Goal: Task Accomplishment & Management: Complete application form

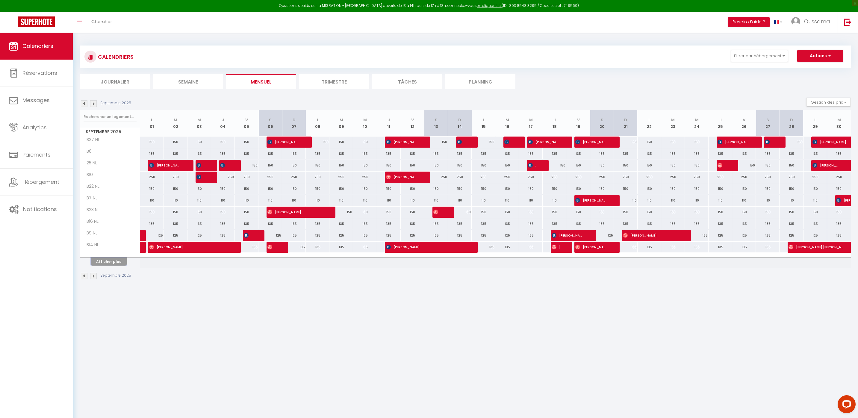
click at [109, 263] on button "Afficher plus" at bounding box center [109, 261] width 36 height 8
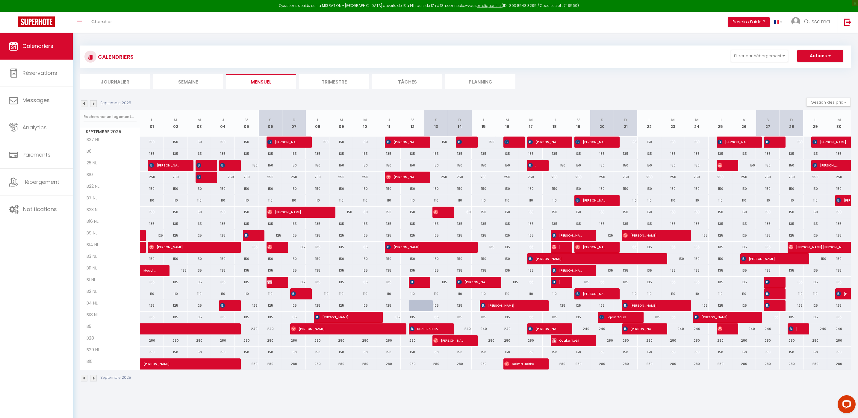
click at [84, 106] on img at bounding box center [84, 103] width 7 height 7
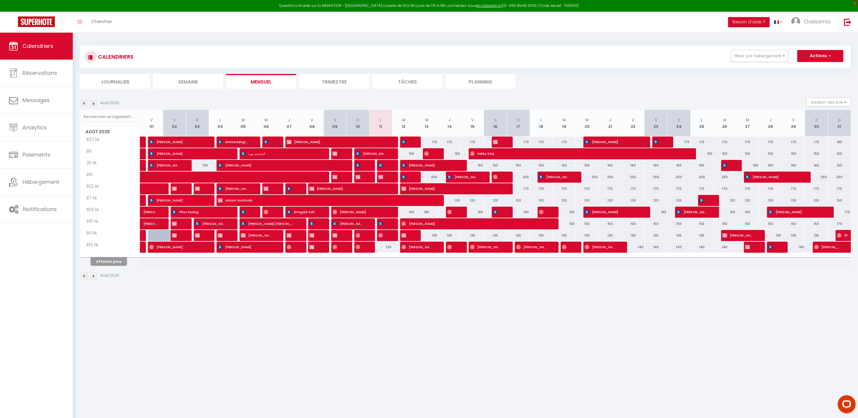
click at [116, 260] on button "Afficher plus" at bounding box center [109, 261] width 36 height 8
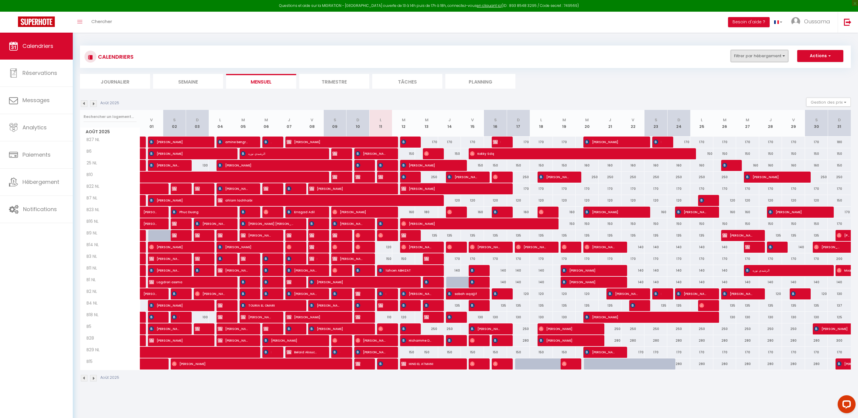
click at [784, 56] on button "Filtrer par hébergement" at bounding box center [759, 56] width 57 height 12
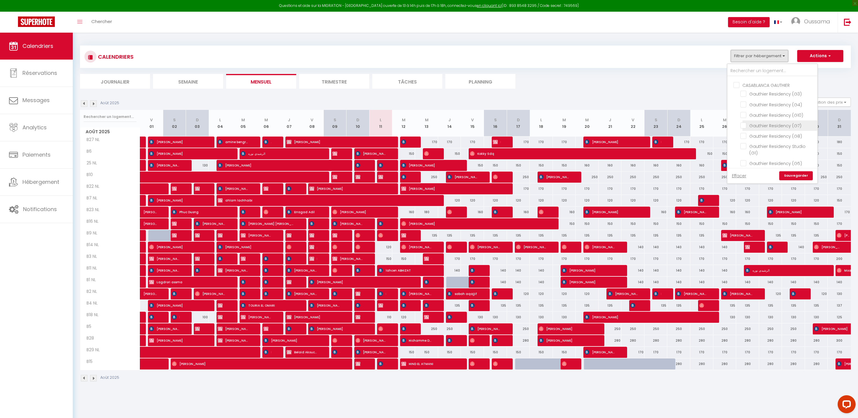
scroll to position [438, 0]
click at [755, 92] on input "CASABLANCA GAUTHIER" at bounding box center [778, 95] width 90 height 6
checkbox input "true"
checkbox input "false"
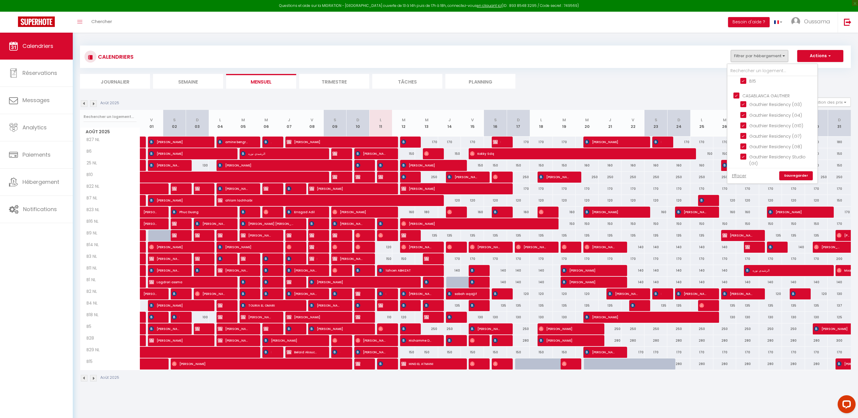
checkbox input "false"
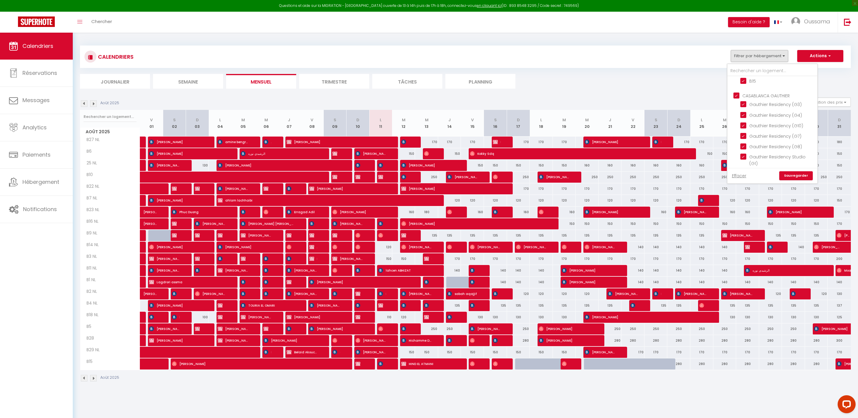
checkbox input "false"
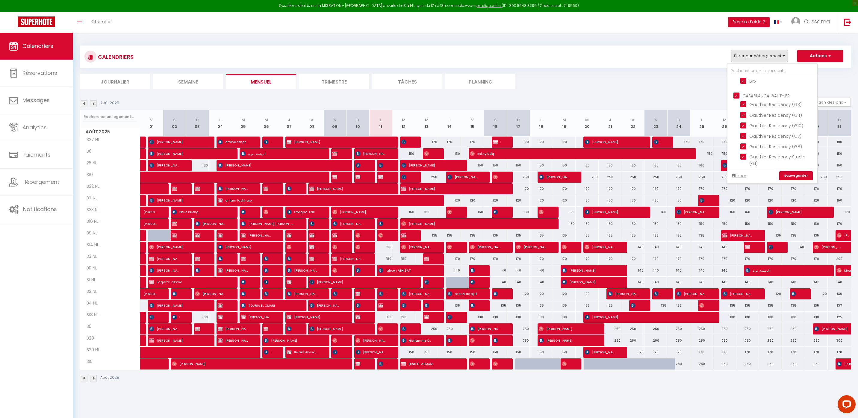
checkbox input "true"
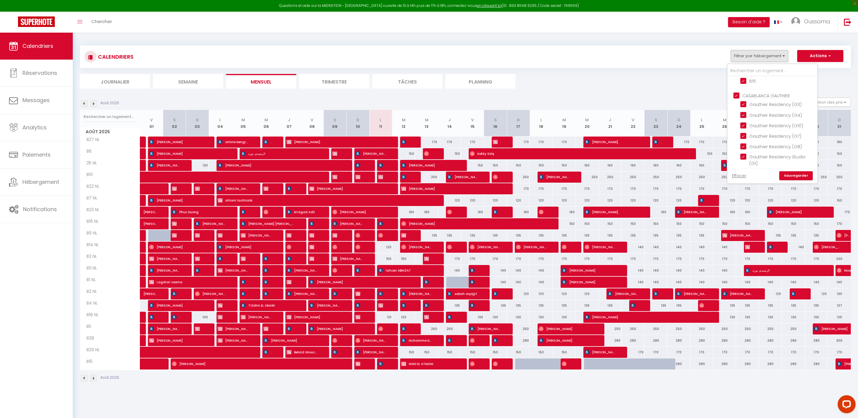
checkbox input "true"
click at [795, 178] on link "Sauvegarder" at bounding box center [796, 175] width 34 height 9
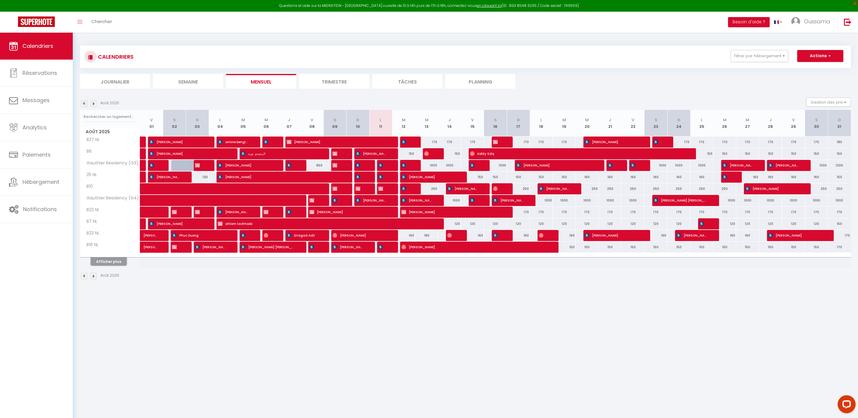
click at [113, 263] on button "Afficher plus" at bounding box center [109, 261] width 36 height 8
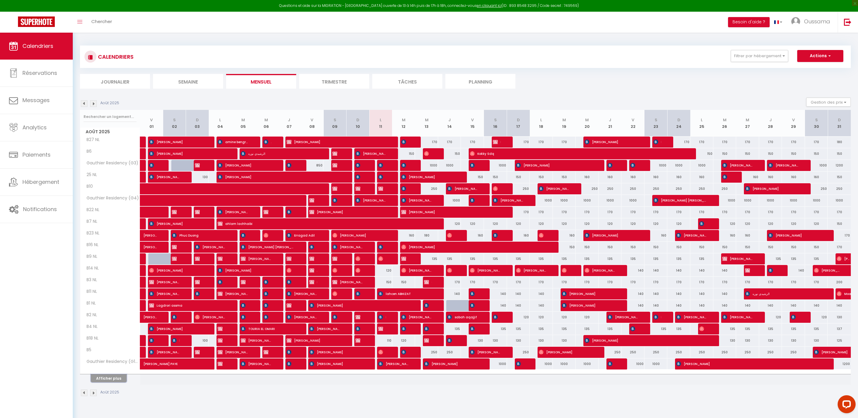
click at [111, 381] on button "Afficher plus" at bounding box center [109, 378] width 36 height 8
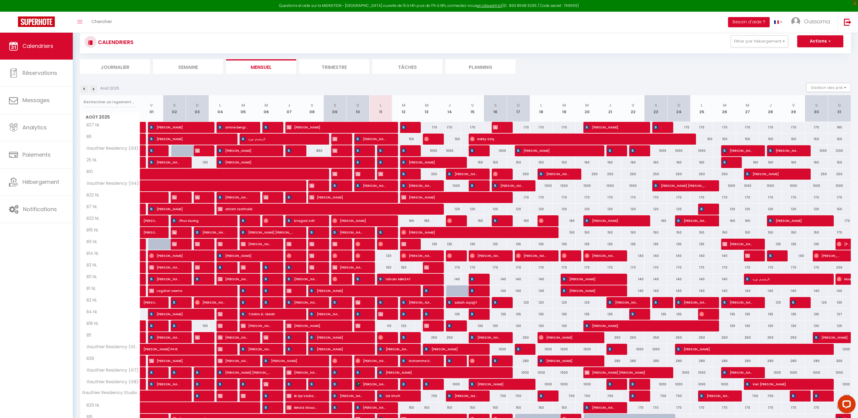
scroll to position [0, 0]
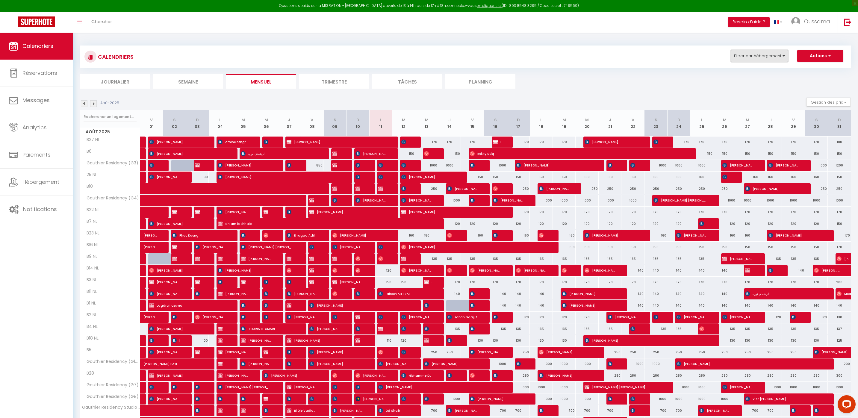
click at [764, 57] on button "Filtrer par hébergement" at bounding box center [759, 56] width 57 height 12
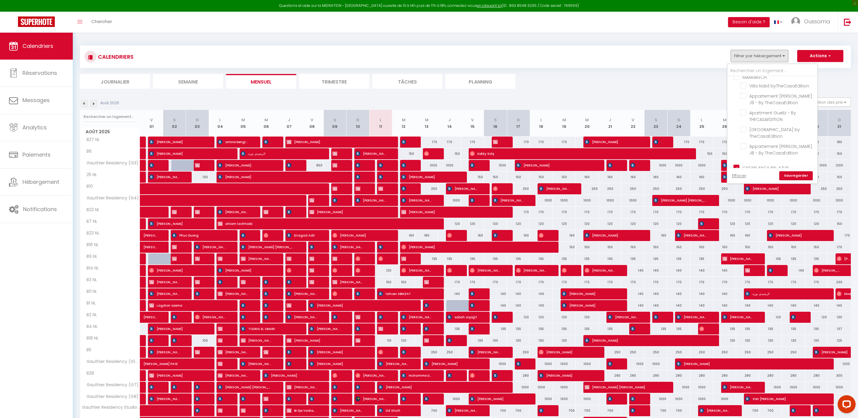
scroll to position [207, 0]
click at [756, 102] on input "CASABLANCA BEL AZUR" at bounding box center [778, 102] width 90 height 6
checkbox input "false"
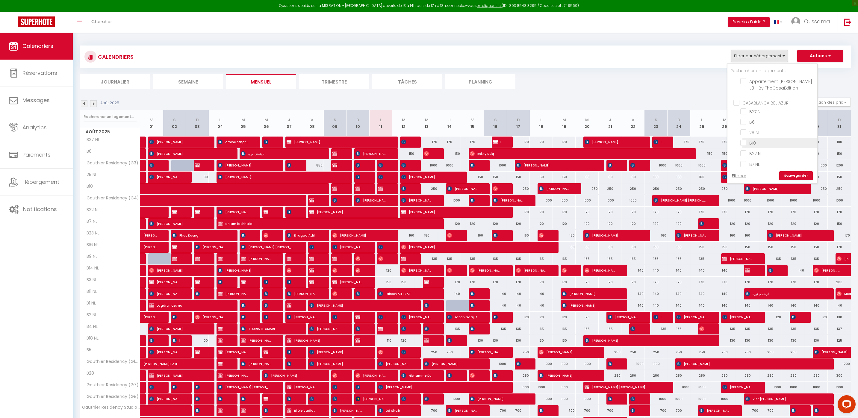
checkbox input "false"
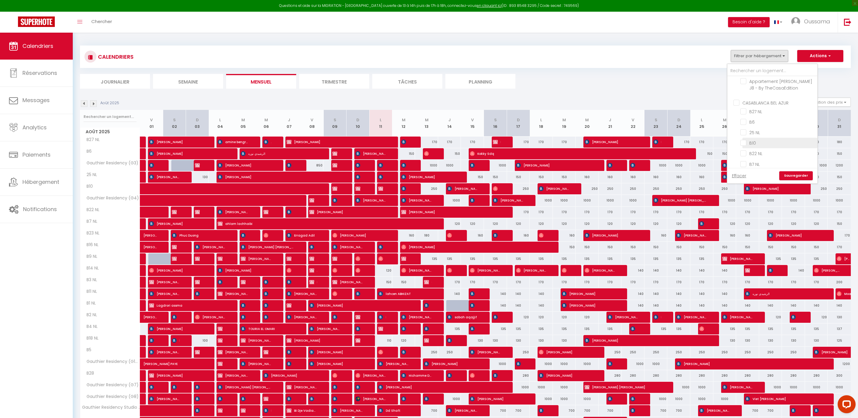
checkbox input "false"
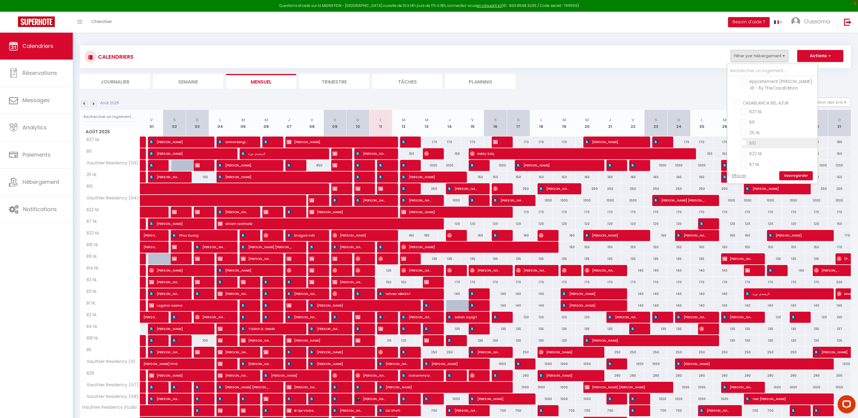
checkbox input "false"
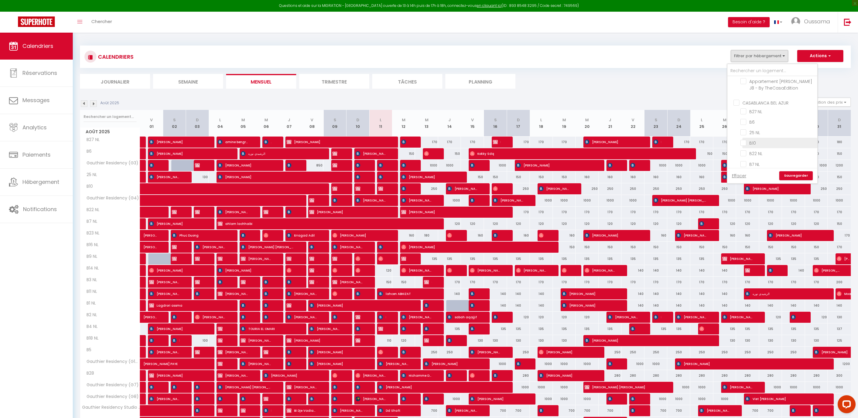
checkbox input "false"
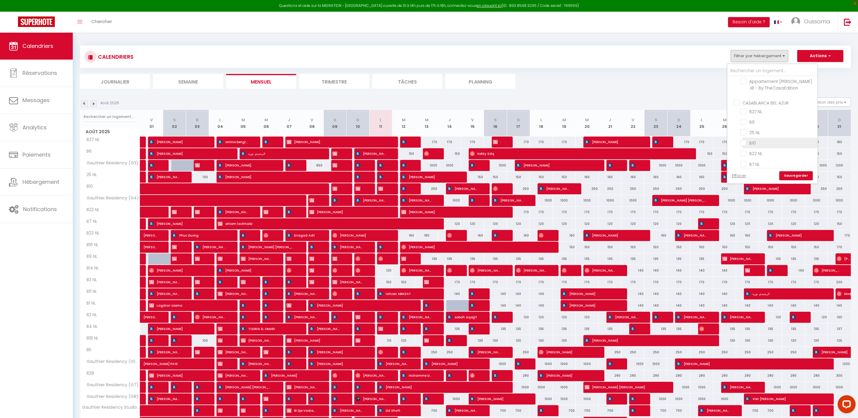
checkbox input "false"
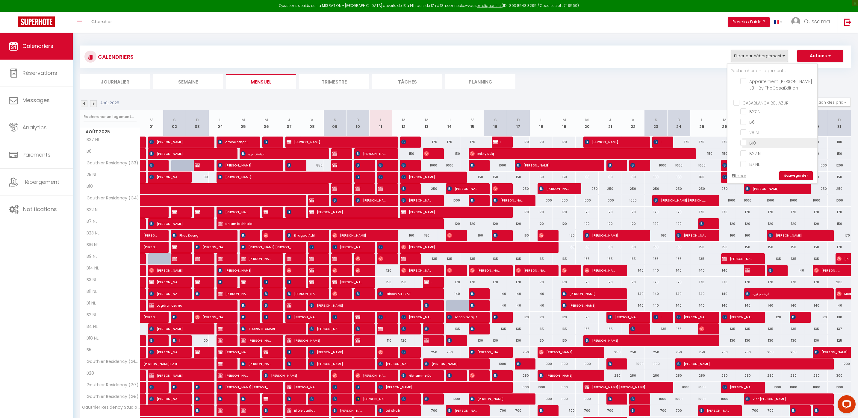
checkbox input "false"
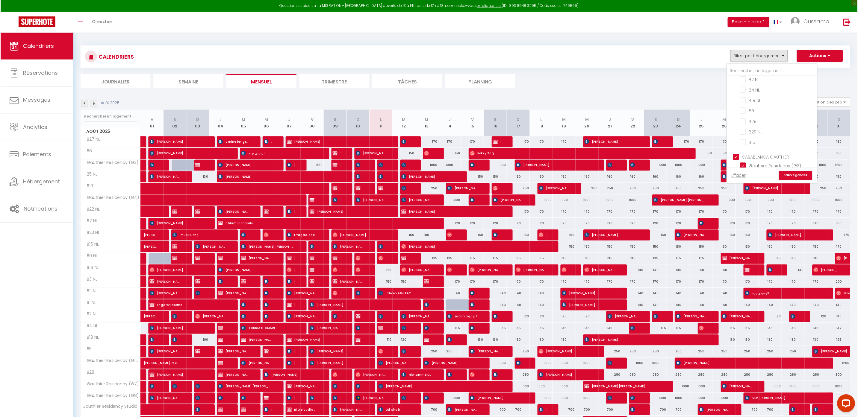
scroll to position [407, 0]
click at [790, 173] on link "Sauvegarder" at bounding box center [796, 175] width 34 height 9
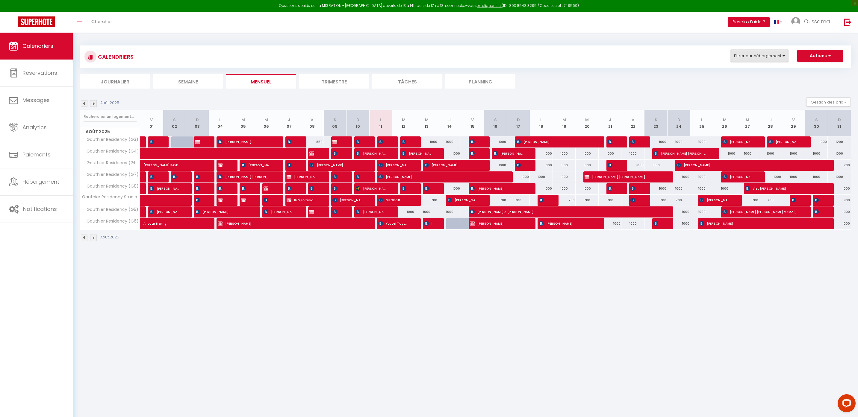
click at [772, 57] on button "Filtrer par hébergement" at bounding box center [759, 56] width 57 height 12
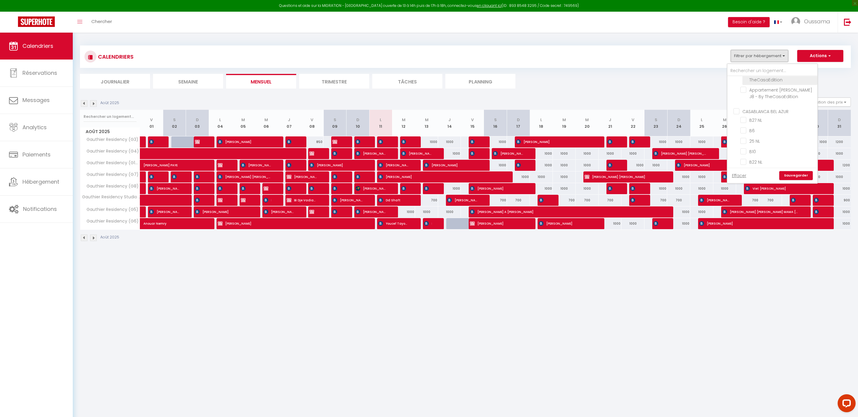
scroll to position [199, 0]
click at [774, 111] on input "CASABLANCA BEL AZUR" at bounding box center [778, 110] width 90 height 6
checkbox input "true"
checkbox input "false"
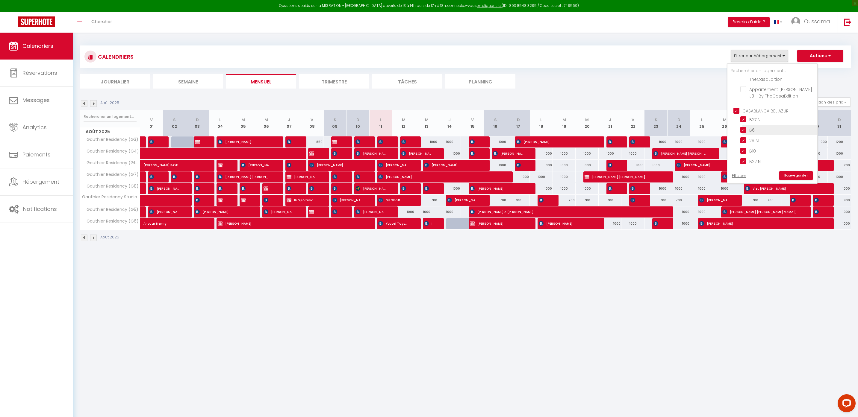
checkbox input "false"
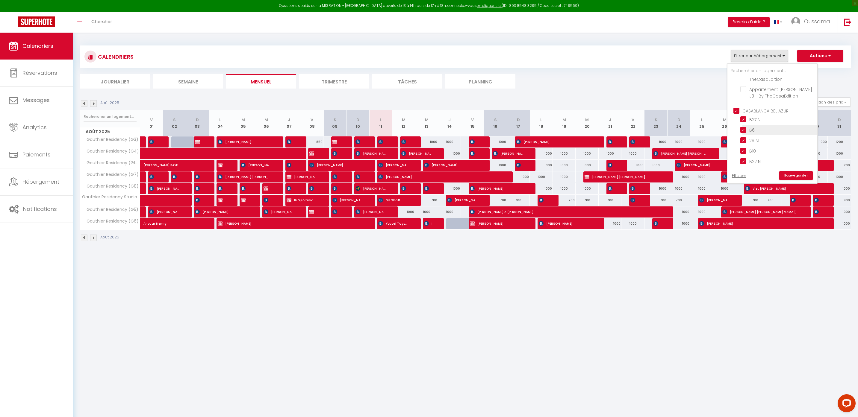
checkbox input "false"
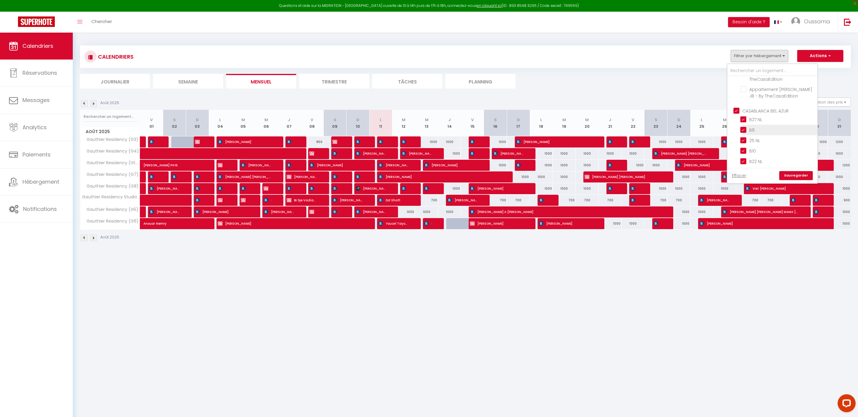
checkbox input "true"
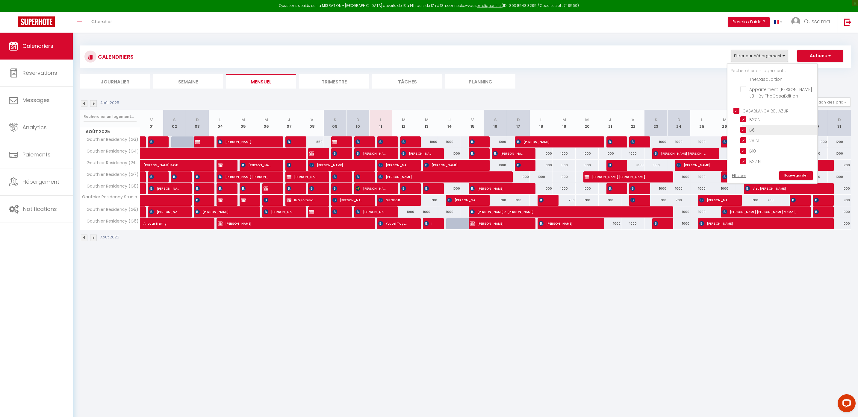
checkbox input "true"
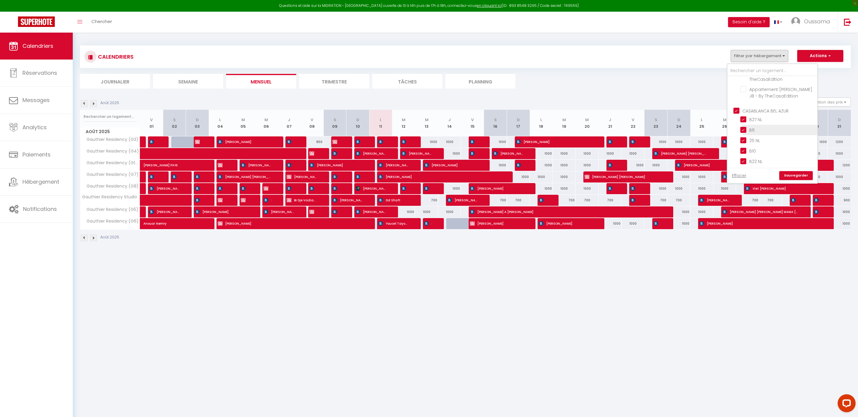
checkbox input "true"
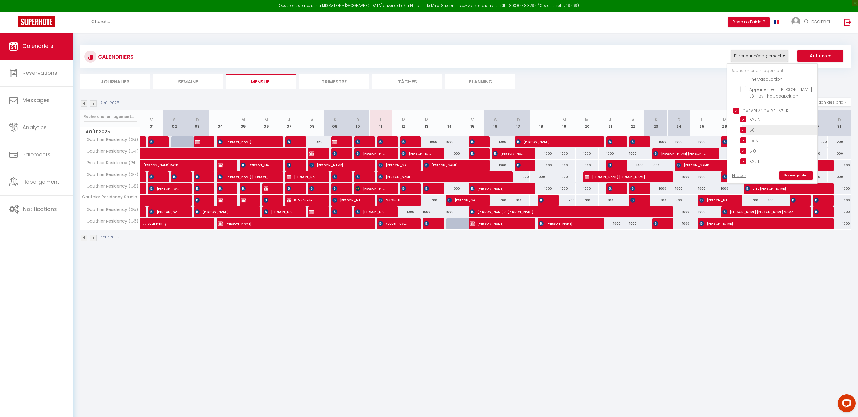
checkbox input "true"
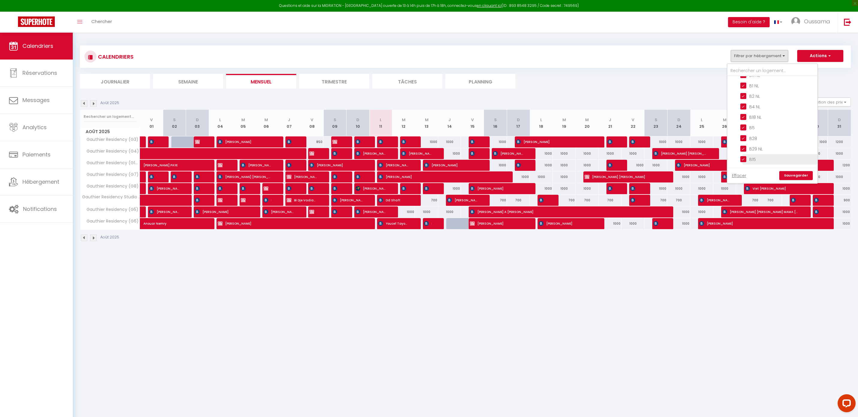
scroll to position [376, 0]
click at [775, 154] on input "CASABLANCA GAUTHIER" at bounding box center [778, 157] width 90 height 6
checkbox input "false"
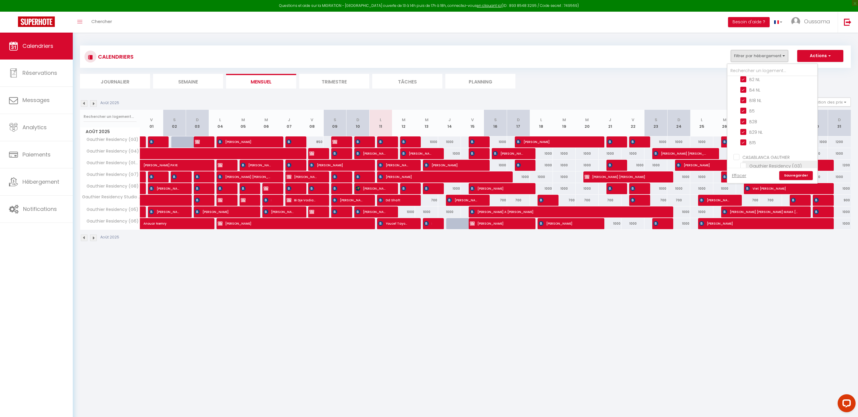
checkbox input "false"
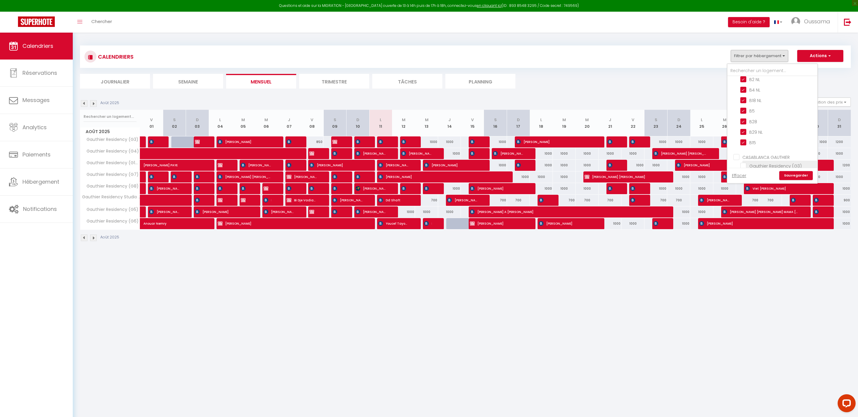
checkbox input "false"
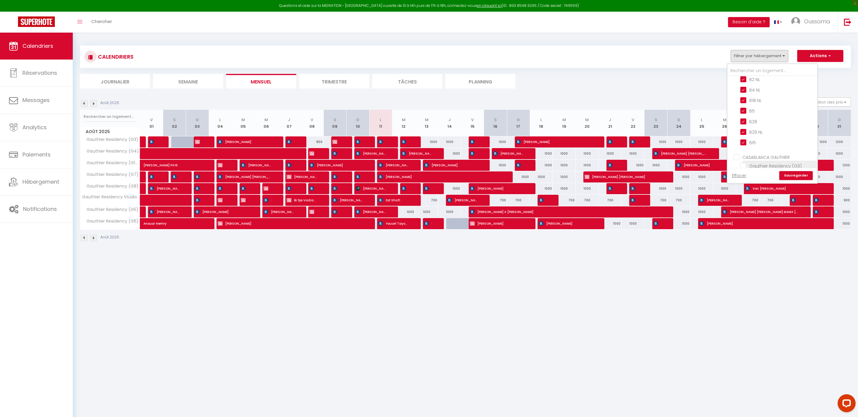
checkbox input "false"
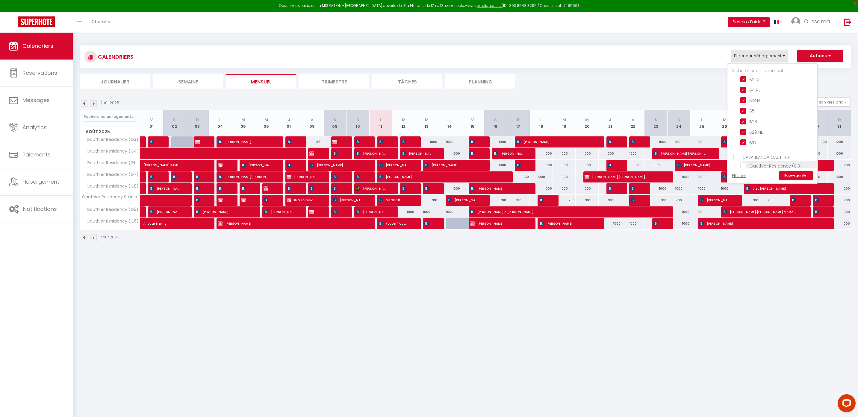
checkbox input "false"
click at [789, 174] on link "Sauvegarder" at bounding box center [796, 175] width 34 height 9
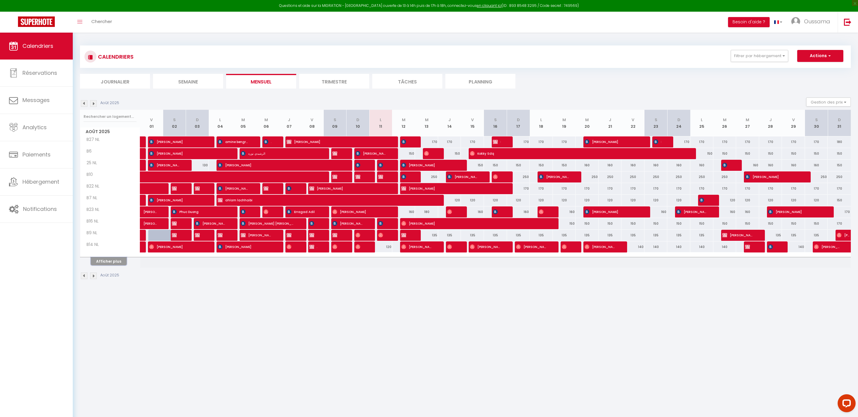
click at [107, 259] on button "Afficher plus" at bounding box center [109, 261] width 36 height 8
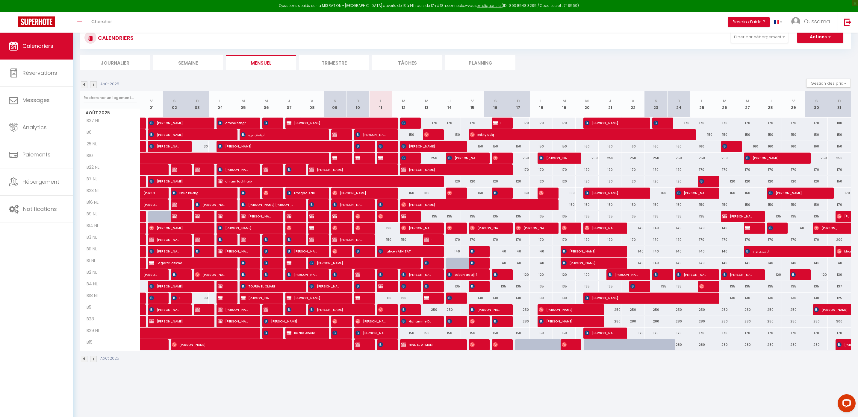
scroll to position [33, 0]
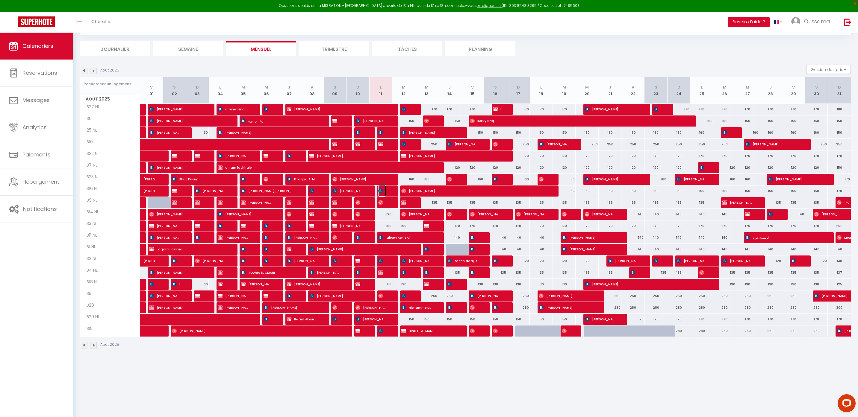
click at [384, 192] on span "[PERSON_NAME]" at bounding box center [382, 190] width 8 height 11
select select "KO"
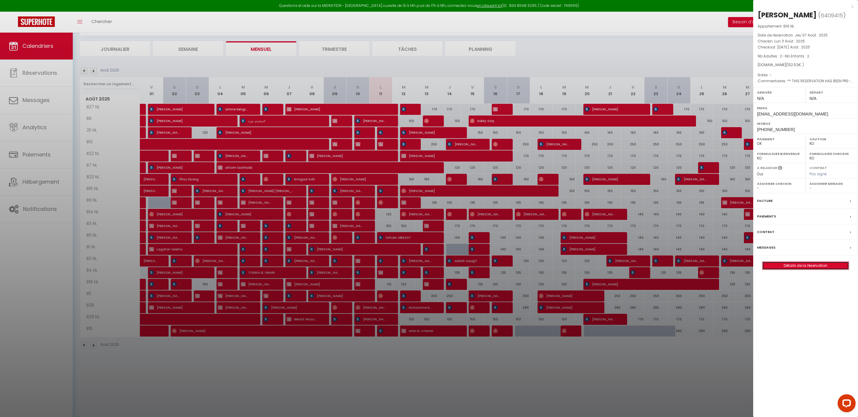
click at [817, 264] on link "Détails de la réservation" at bounding box center [805, 266] width 86 height 8
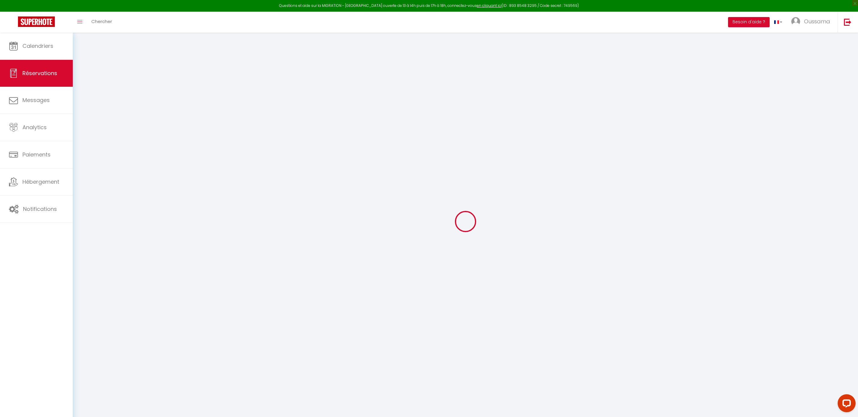
select select
checkbox input "false"
select select
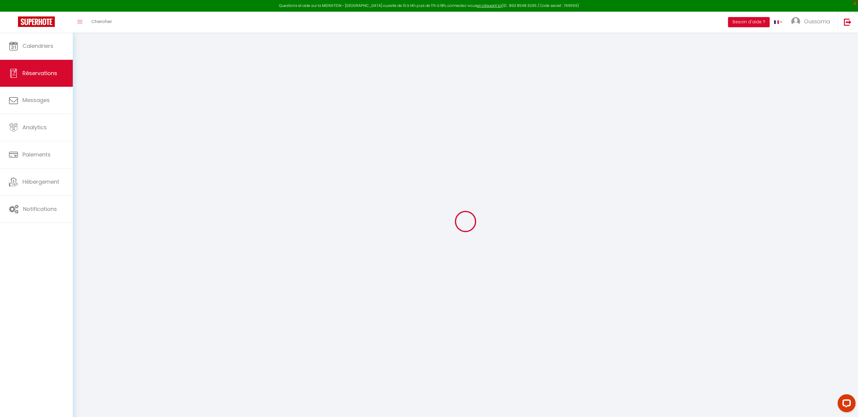
checkbox input "false"
type textarea "** THIS RESERVATION HAS BEEN PRE-PAID ** Reservation has a cancellation grace p…"
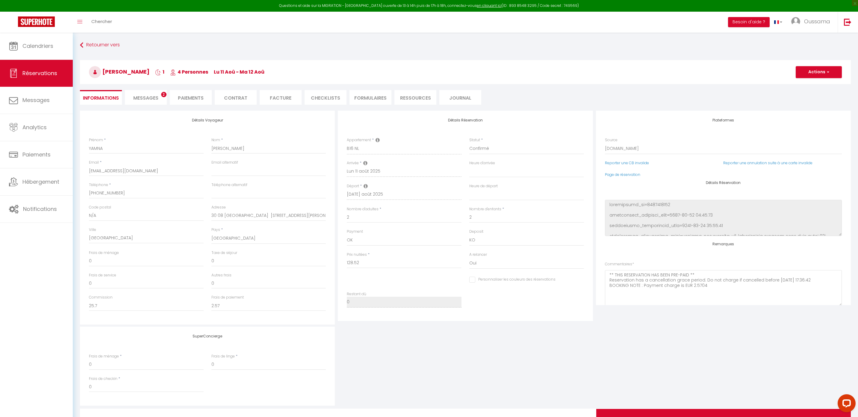
type input "4"
select select
checkbox input "false"
select select
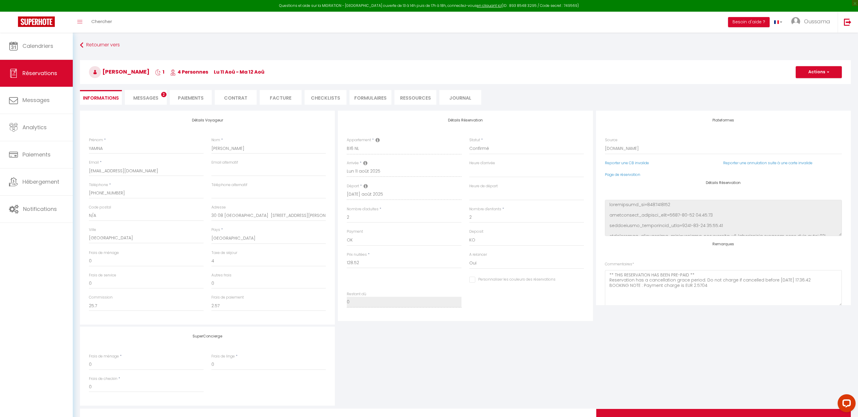
select select
click at [810, 73] on button "Actions" at bounding box center [818, 72] width 46 height 12
click at [406, 78] on h3 "[PERSON_NAME] 1 4 Personnes lu 11 Aoû - ma 12 Aoû" at bounding box center [465, 72] width 771 height 24
click at [493, 147] on select "Confirmé Non Confirmé [PERSON_NAME] par le voyageur No Show Request" at bounding box center [526, 148] width 115 height 11
select select "0"
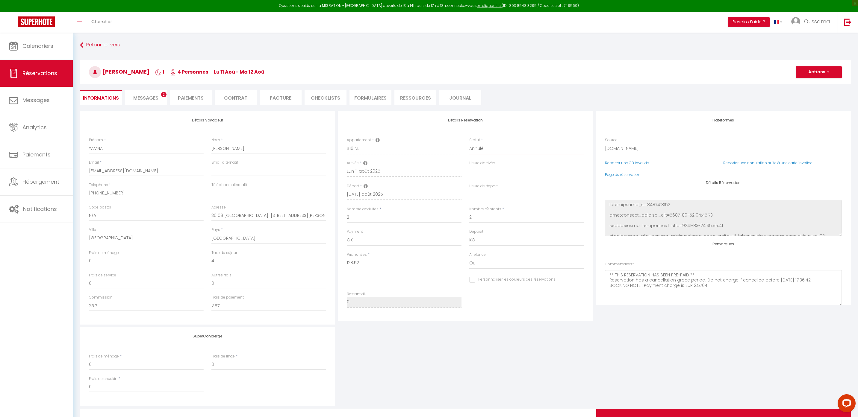
select select
checkbox input "false"
click at [816, 73] on button "Actions" at bounding box center [818, 72] width 46 height 12
click at [821, 85] on link "Enregistrer" at bounding box center [812, 85] width 47 height 8
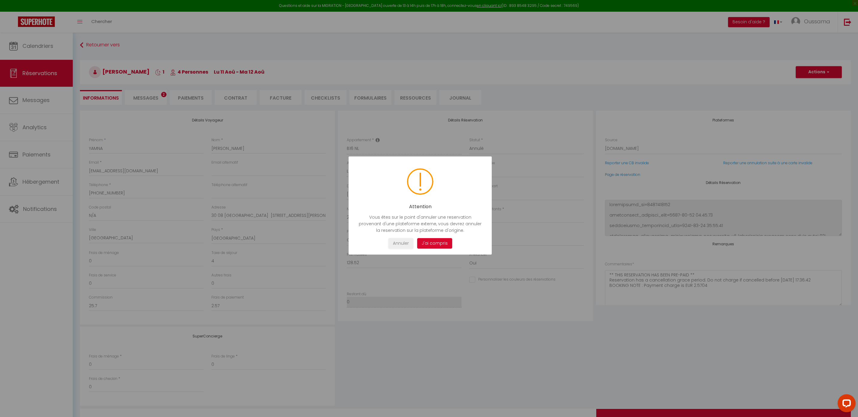
click at [442, 247] on button "J'ai compris" at bounding box center [434, 243] width 35 height 10
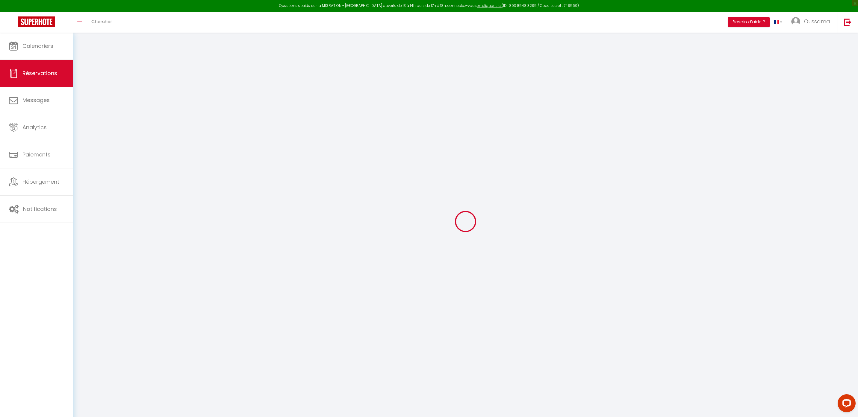
select select "not_cancelled"
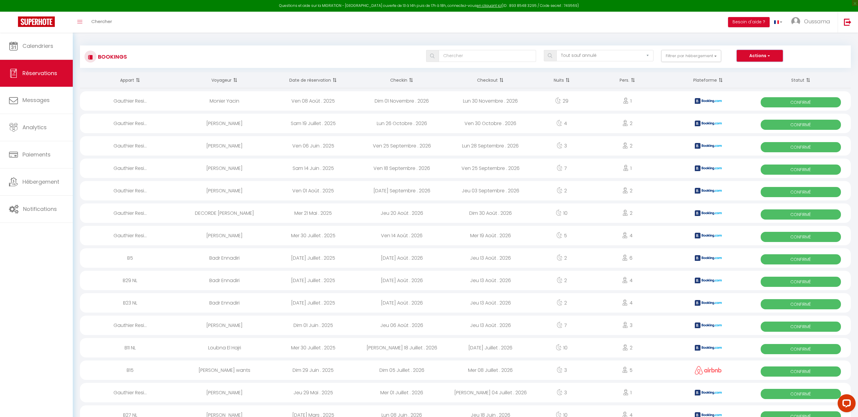
click at [761, 57] on button "Actions" at bounding box center [760, 56] width 46 height 12
click at [49, 43] on span "Calendriers" at bounding box center [37, 45] width 31 height 7
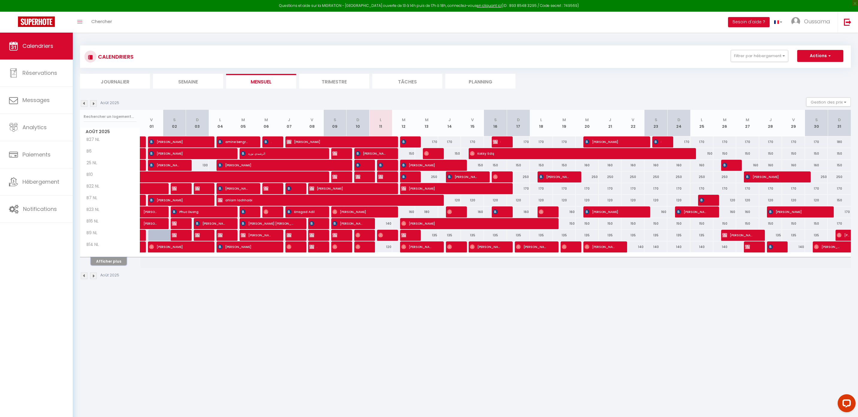
click at [104, 263] on button "Afficher plus" at bounding box center [109, 261] width 36 height 8
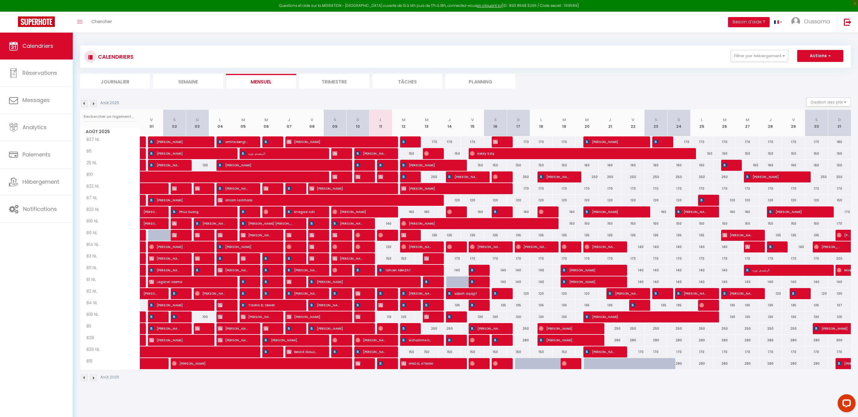
click at [385, 262] on div "150" at bounding box center [380, 258] width 23 height 11
type input "150"
select select "1"
type input "Lun 11 Août 2025"
type input "[DATE] Août 2025"
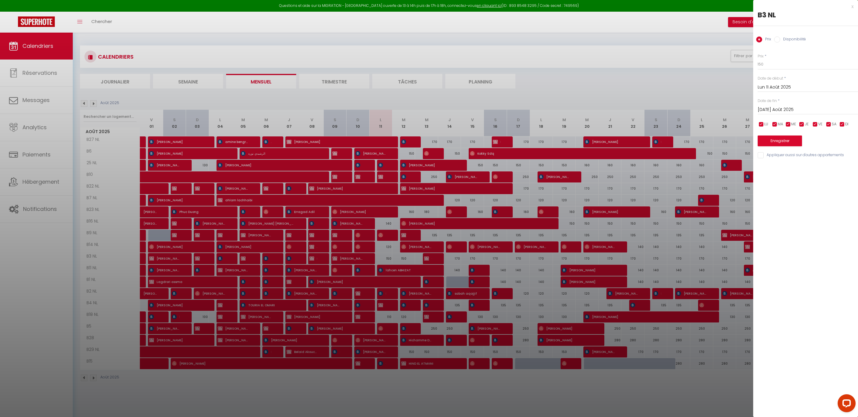
click at [777, 37] on input "Disponibilité" at bounding box center [777, 40] width 6 height 6
radio input "true"
radio input "false"
click at [774, 66] on select "Disponible Indisponible" at bounding box center [807, 64] width 100 height 11
select select "0"
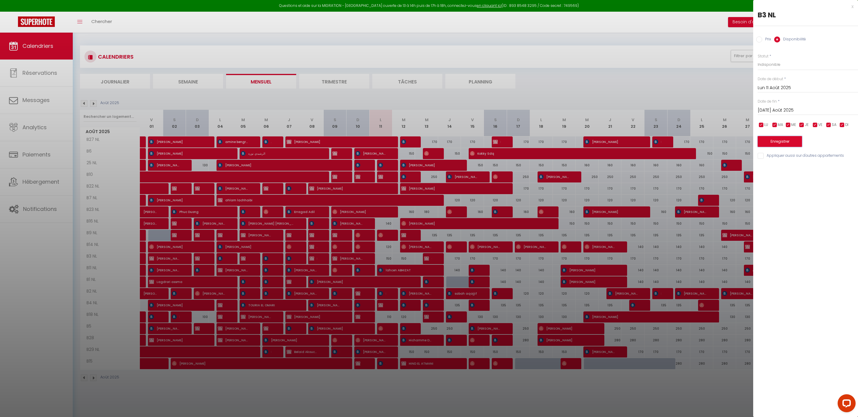
click at [785, 145] on button "Enregistrer" at bounding box center [779, 141] width 44 height 11
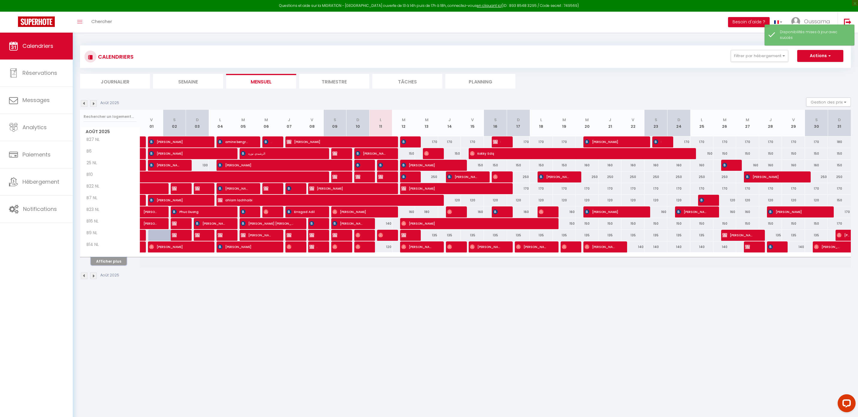
click at [99, 260] on button "Afficher plus" at bounding box center [109, 261] width 36 height 8
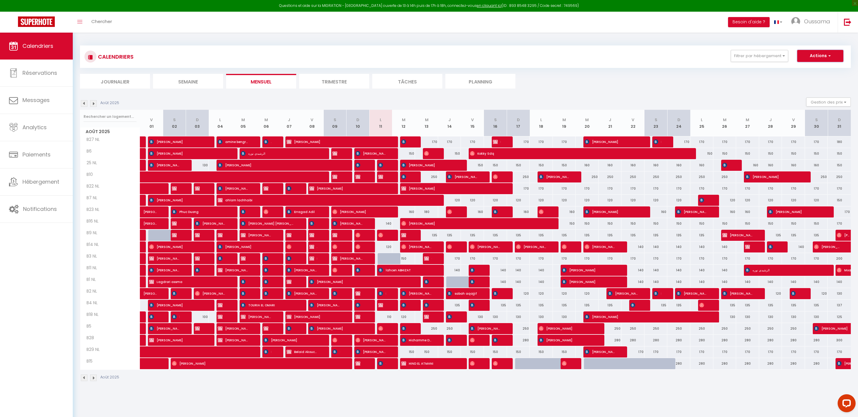
click at [833, 56] on button "Actions" at bounding box center [820, 56] width 46 height 12
click at [826, 68] on link "Nouvelle réservation" at bounding box center [814, 69] width 52 height 9
select select
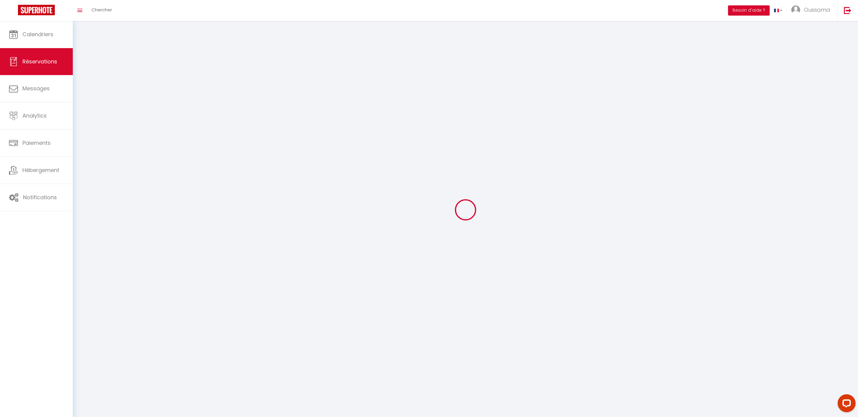
select select
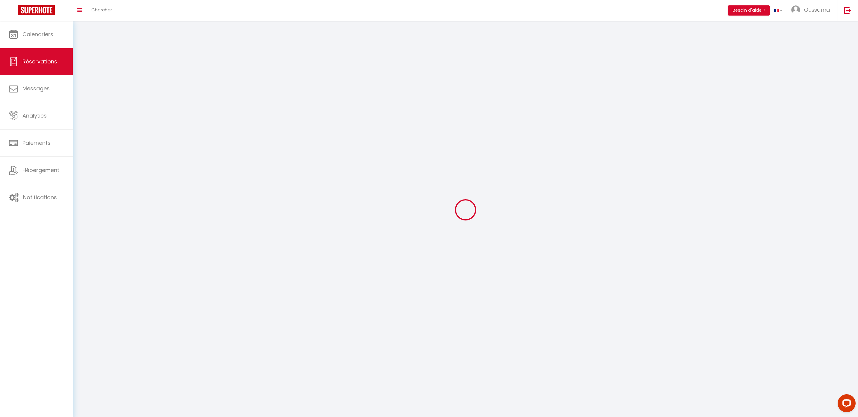
select select
checkbox input "false"
select select
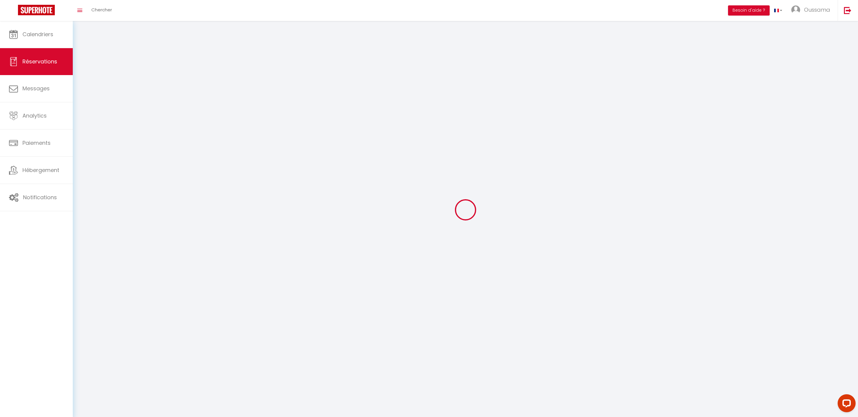
select select
checkbox input "false"
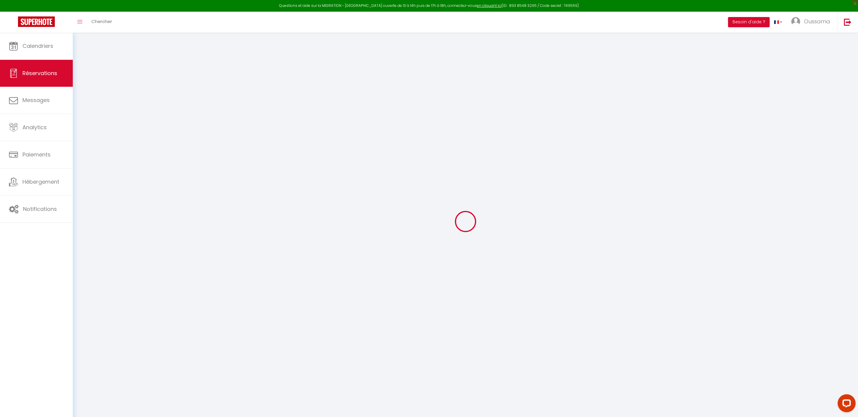
select select
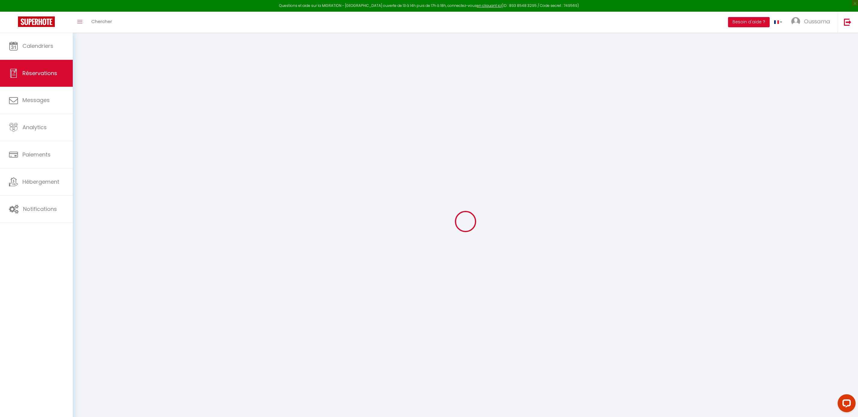
select select
checkbox input "false"
select select
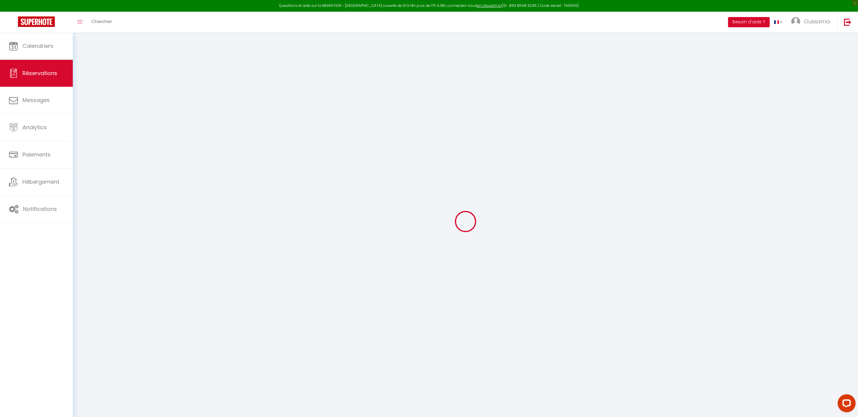
select select
checkbox input "false"
select select
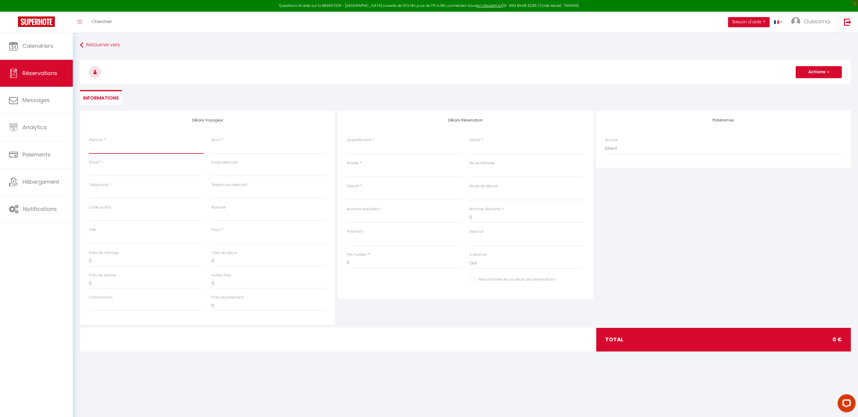
click at [136, 151] on input "Prénom" at bounding box center [146, 148] width 115 height 11
type input "H"
select select
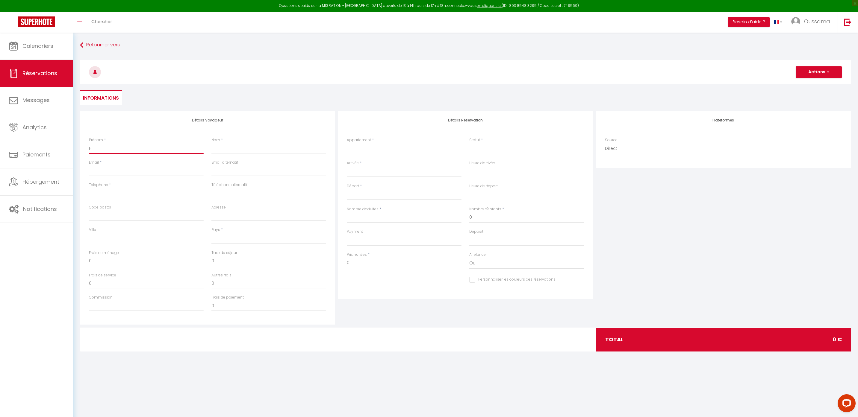
select select
checkbox input "false"
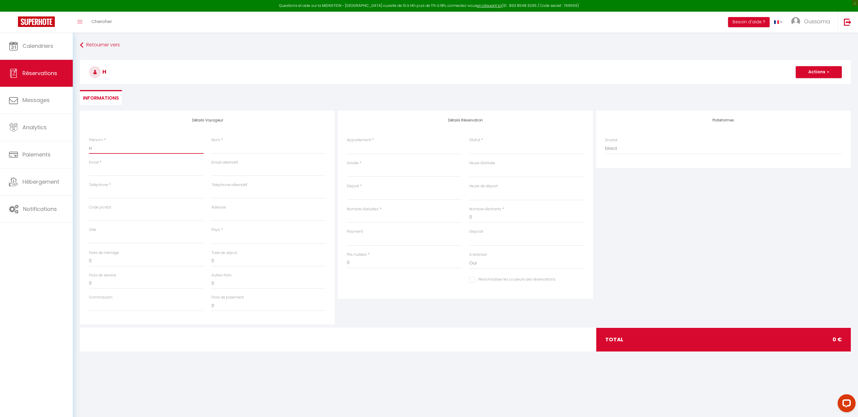
type input "Hi"
select select
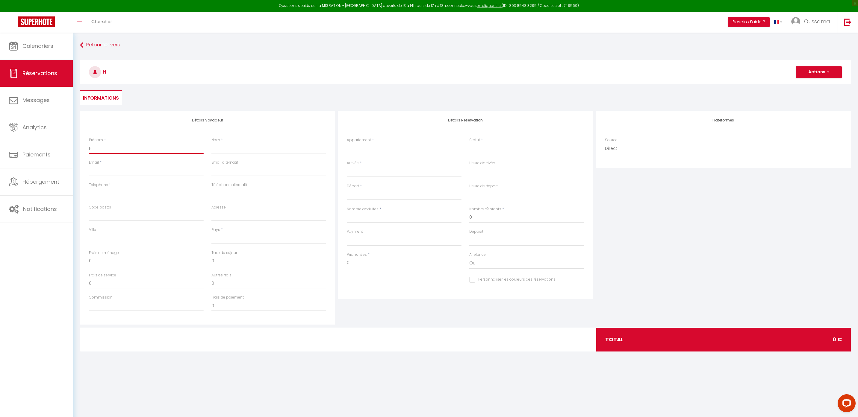
select select
checkbox input "false"
type input "Hin"
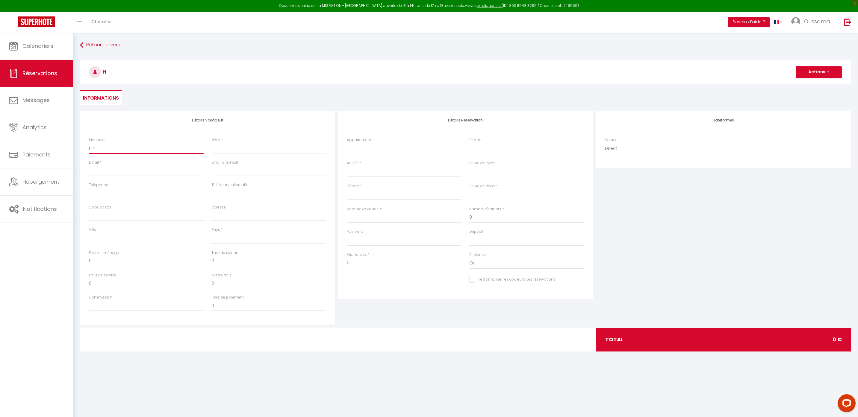
select select
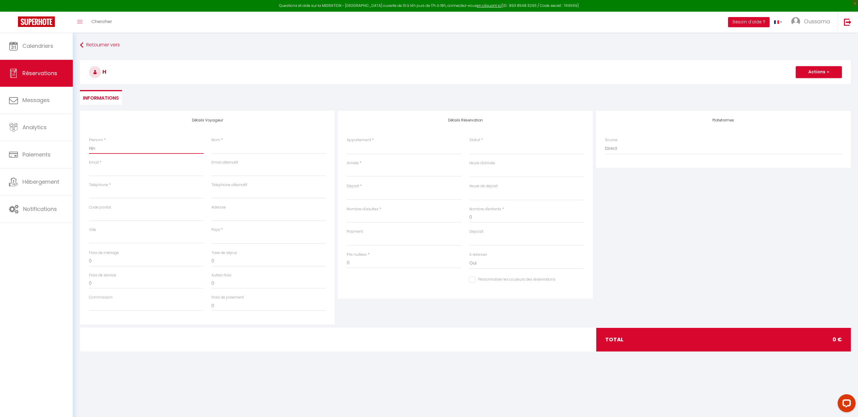
select select
checkbox input "false"
type input "Hind"
select select
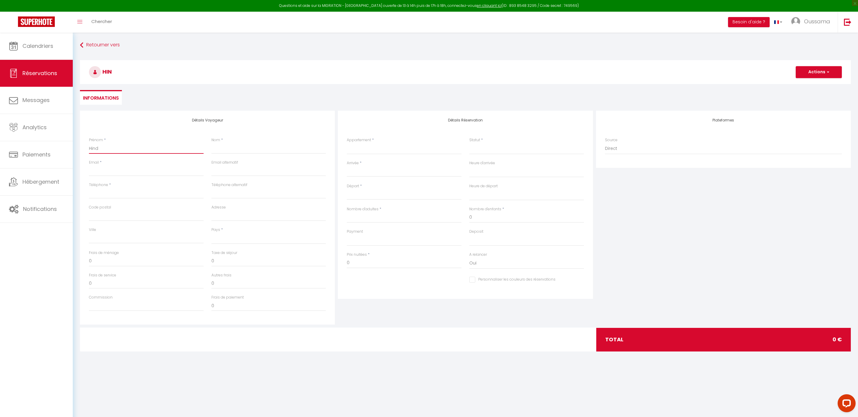
select select
click at [247, 145] on input "Nom" at bounding box center [268, 148] width 115 height 11
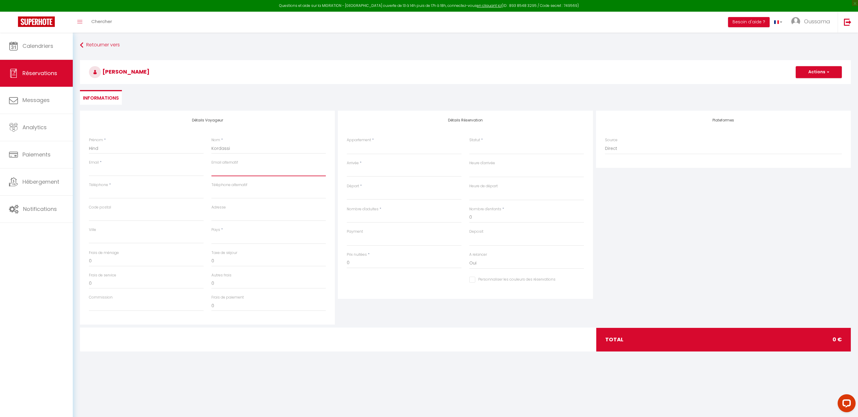
click at [301, 174] on input "email" at bounding box center [268, 171] width 115 height 11
click at [143, 193] on input "0770466004" at bounding box center [146, 193] width 115 height 11
drag, startPoint x: 142, startPoint y: 193, endPoint x: 78, endPoint y: 191, distance: 64.4
click at [78, 191] on div "Détails Voyageur Prénom * Hind Nom * Kordassi Email * [EMAIL_ADDRESS][DOMAIN_NA…" at bounding box center [465, 235] width 778 height 249
click at [390, 149] on select "[GEOGRAPHIC_DATA] studio A2 by TCE [GEOGRAPHIC_DATA] studio A3 by TCE B27 NL [G…" at bounding box center [404, 148] width 115 height 11
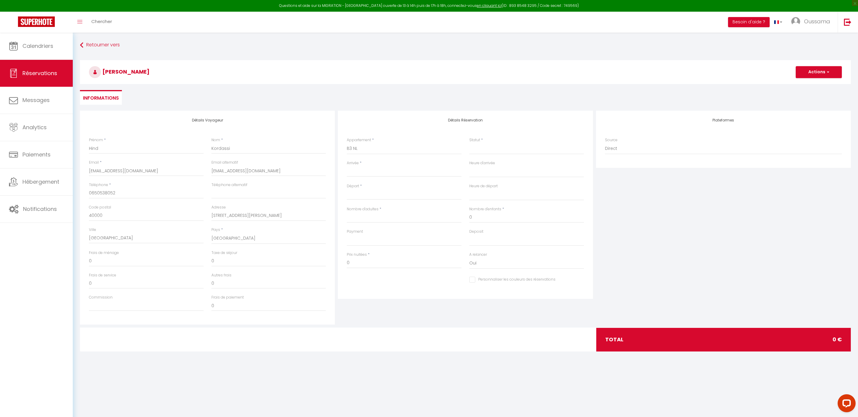
click at [373, 175] on input "Arrivée" at bounding box center [404, 172] width 115 height 8
click at [372, 171] on input "Arrivée" at bounding box center [404, 172] width 115 height 8
click at [372, 174] on input "Arrivée" at bounding box center [404, 172] width 115 height 8
click at [365, 230] on span "11" at bounding box center [366, 230] width 13 height 12
click at [496, 150] on select "Confirmé Non Confirmé [PERSON_NAME] par le voyageur No Show Request" at bounding box center [526, 148] width 115 height 11
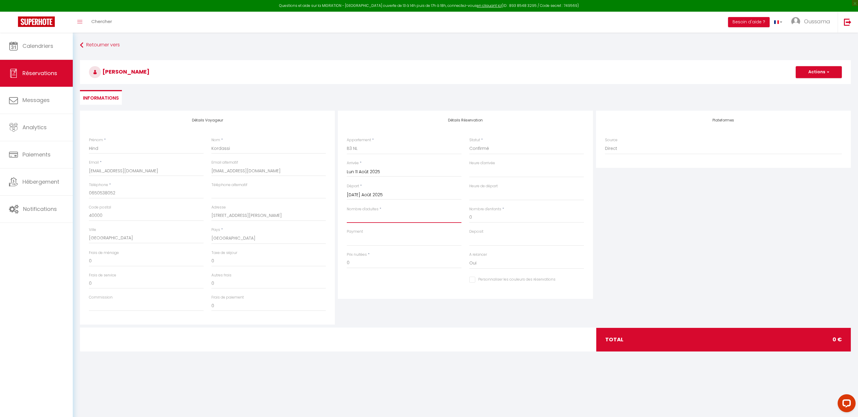
click at [360, 217] on input "Nombre d'adultes" at bounding box center [404, 217] width 115 height 11
click at [357, 268] on input "0" at bounding box center [404, 263] width 115 height 11
click at [385, 319] on div "Détails Réservation Appartement * [GEOGRAPHIC_DATA] studio A2 by [GEOGRAPHIC_DA…" at bounding box center [465, 218] width 258 height 214
click at [829, 74] on span "button" at bounding box center [827, 71] width 4 height 5
click at [806, 86] on link "Enregistrer" at bounding box center [812, 85] width 47 height 8
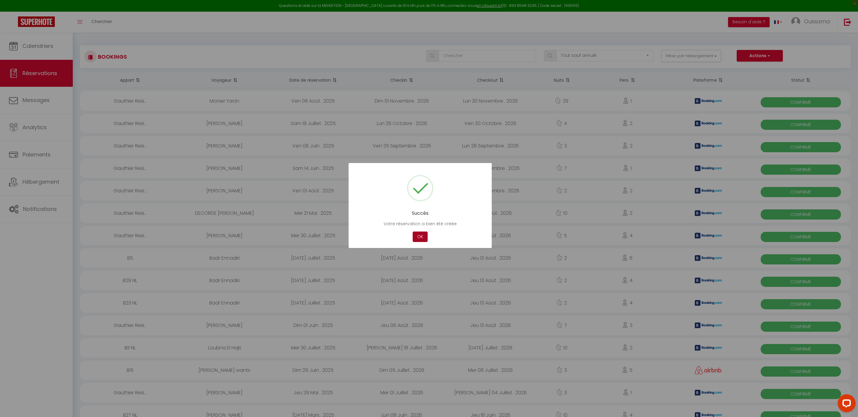
click at [417, 240] on button "OK" at bounding box center [420, 237] width 15 height 10
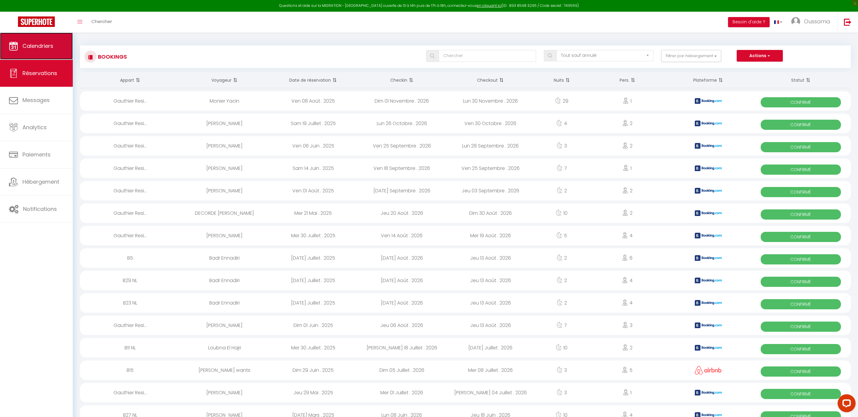
click at [30, 47] on span "Calendriers" at bounding box center [37, 45] width 31 height 7
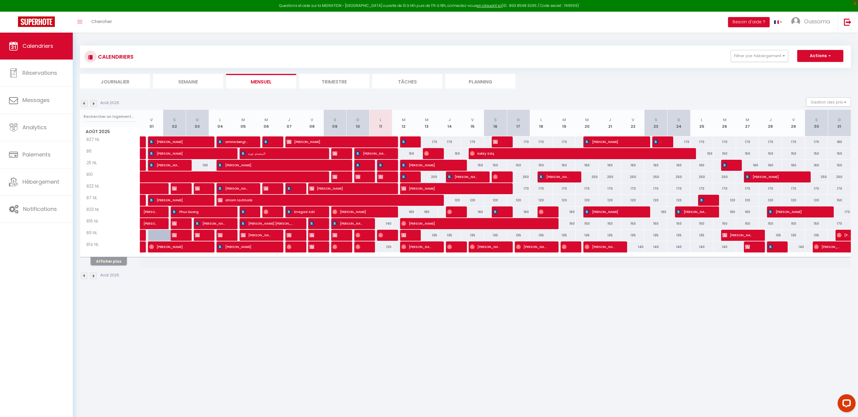
click at [122, 265] on button "Afficher plus" at bounding box center [109, 261] width 36 height 8
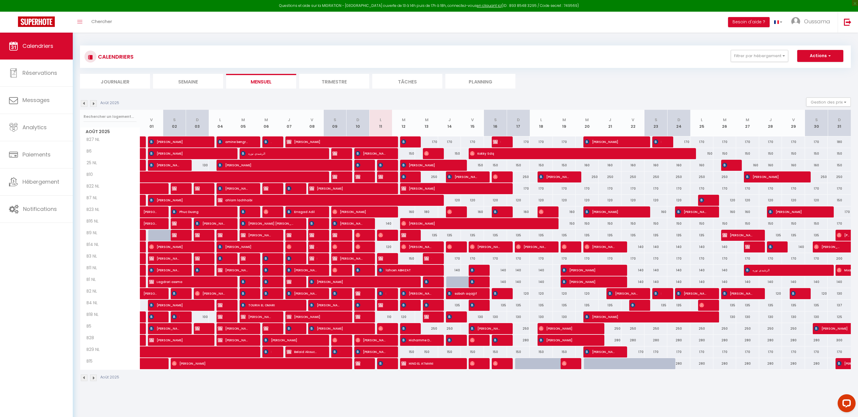
click at [393, 261] on div "150" at bounding box center [403, 258] width 23 height 11
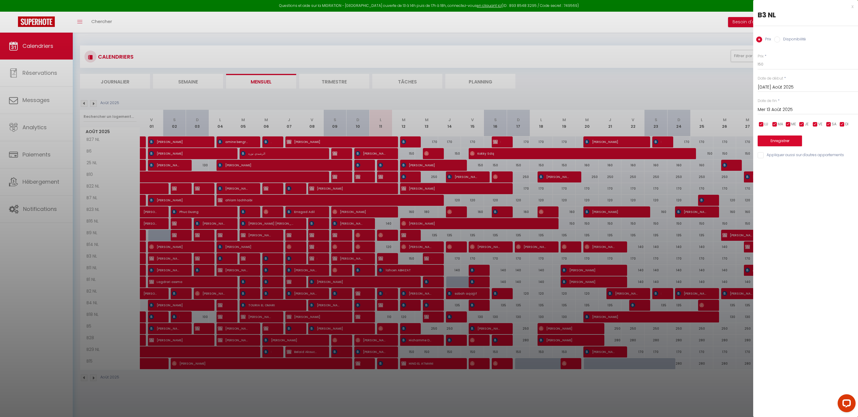
click at [388, 260] on div at bounding box center [429, 208] width 858 height 417
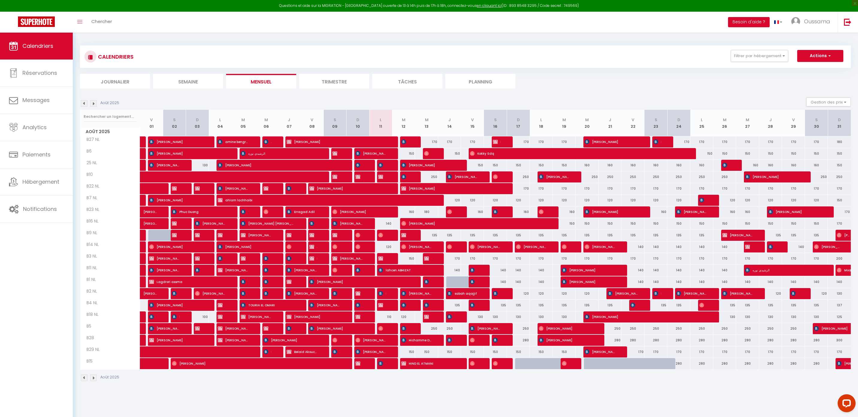
click at [388, 260] on div at bounding box center [388, 258] width 23 height 11
click at [384, 259] on span "[PERSON_NAME]" at bounding box center [382, 258] width 8 height 11
